Goal: Obtain resource: Obtain resource

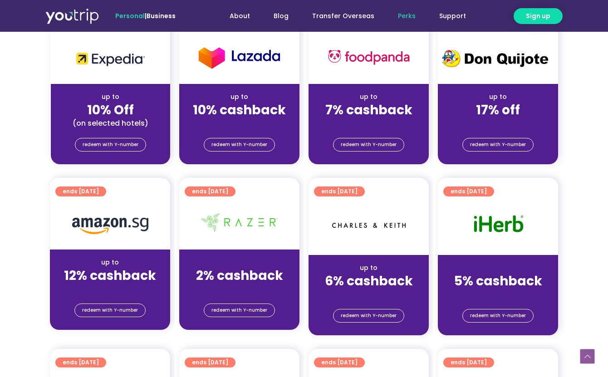
scroll to position [499, 0]
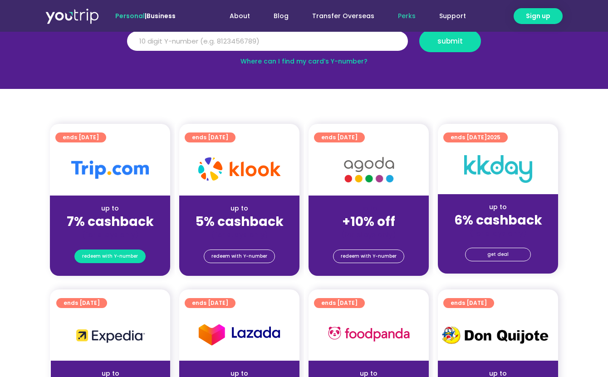
click at [119, 257] on span "redeem with Y-number" at bounding box center [110, 256] width 56 height 13
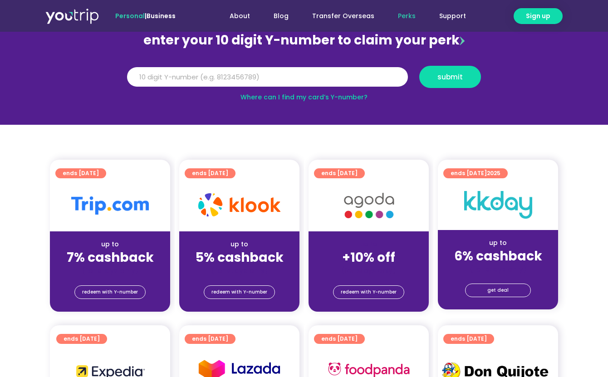
scroll to position [100, 0]
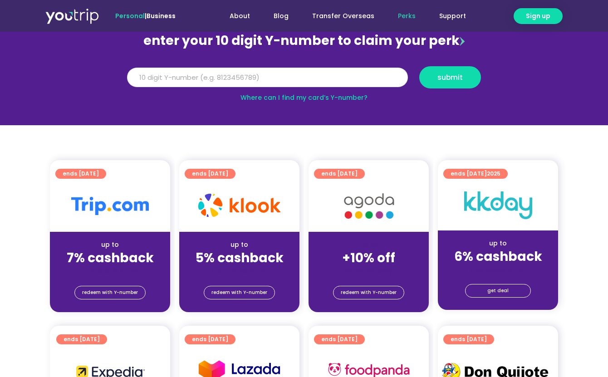
click at [203, 77] on input "Y Number" at bounding box center [267, 78] width 281 height 20
type input "8000000000"
click at [419, 66] on button "submit" at bounding box center [450, 77] width 62 height 22
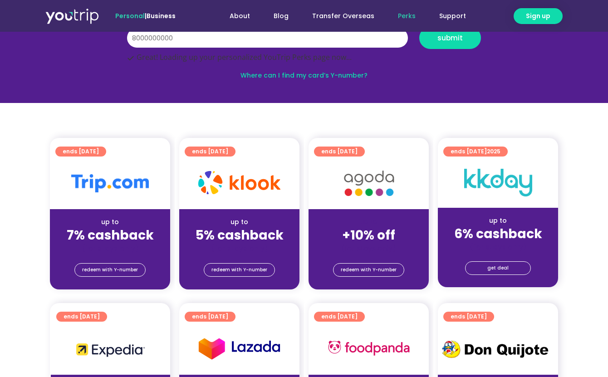
scroll to position [136, 0]
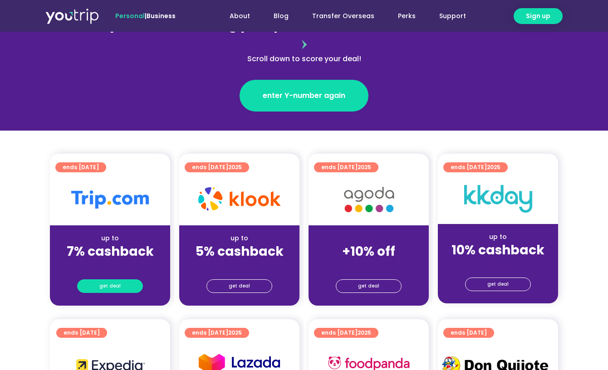
click at [120, 279] on link "get deal" at bounding box center [110, 286] width 66 height 14
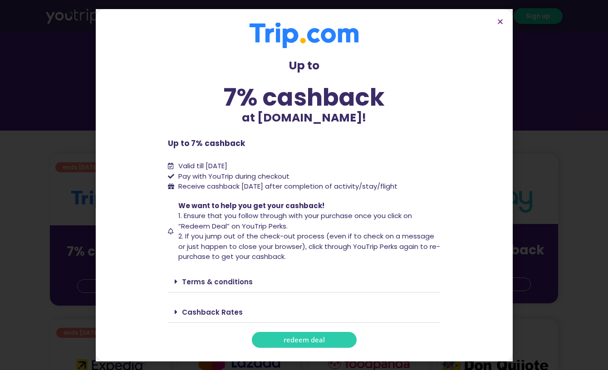
click at [177, 279] on span at bounding box center [178, 281] width 7 height 7
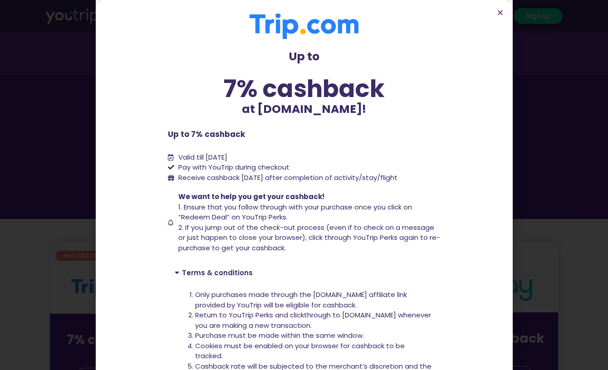
scroll to position [45, 0]
click at [500, 10] on icon "Close" at bounding box center [500, 12] width 7 height 7
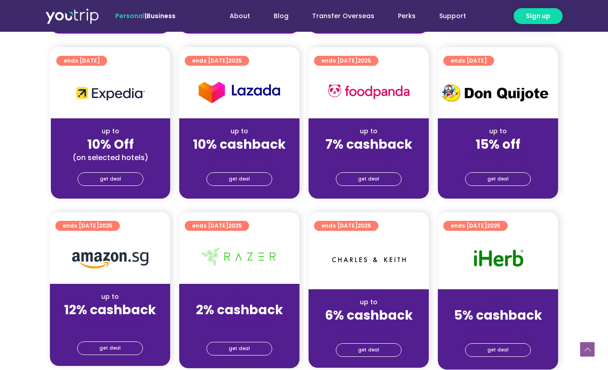
scroll to position [363, 0]
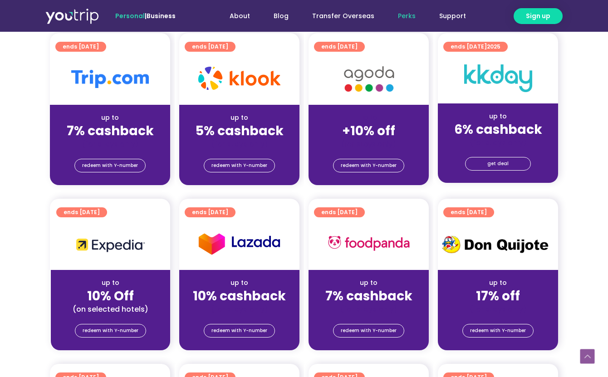
scroll to position [227, 0]
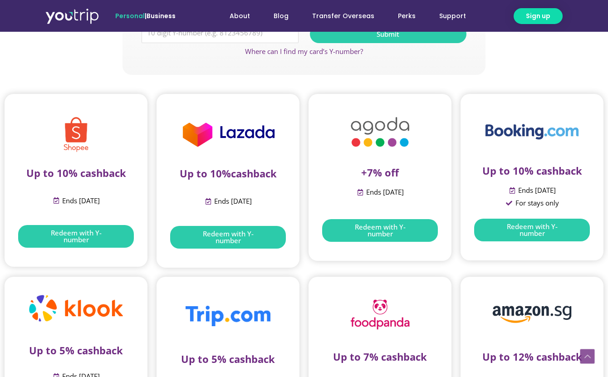
scroll to position [181, 0]
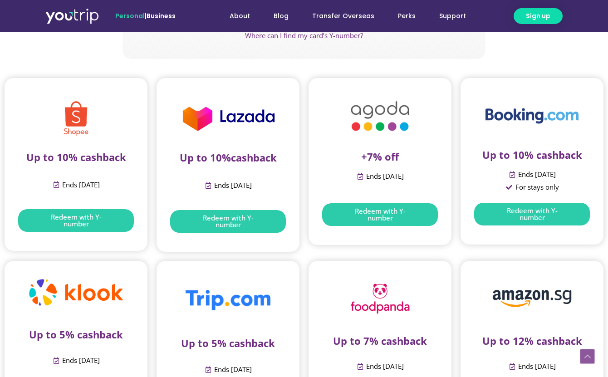
click at [531, 214] on span "Redeem with Y-number" at bounding box center [532, 214] width 70 height 14
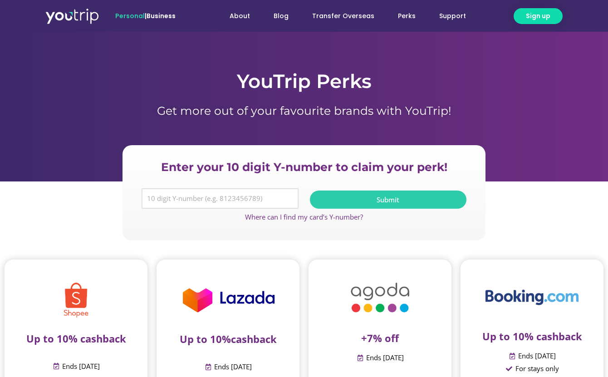
click at [268, 197] on input "Y Number" at bounding box center [220, 198] width 157 height 21
type input "8000000000"
click at [310, 191] on button "Submit" at bounding box center [388, 200] width 157 height 18
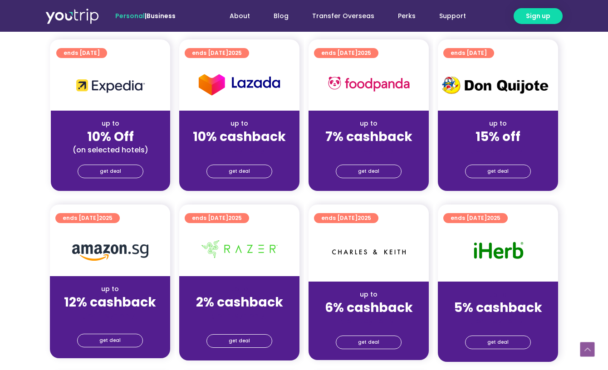
scroll to position [499, 0]
